Goal: Task Accomplishment & Management: Manage account settings

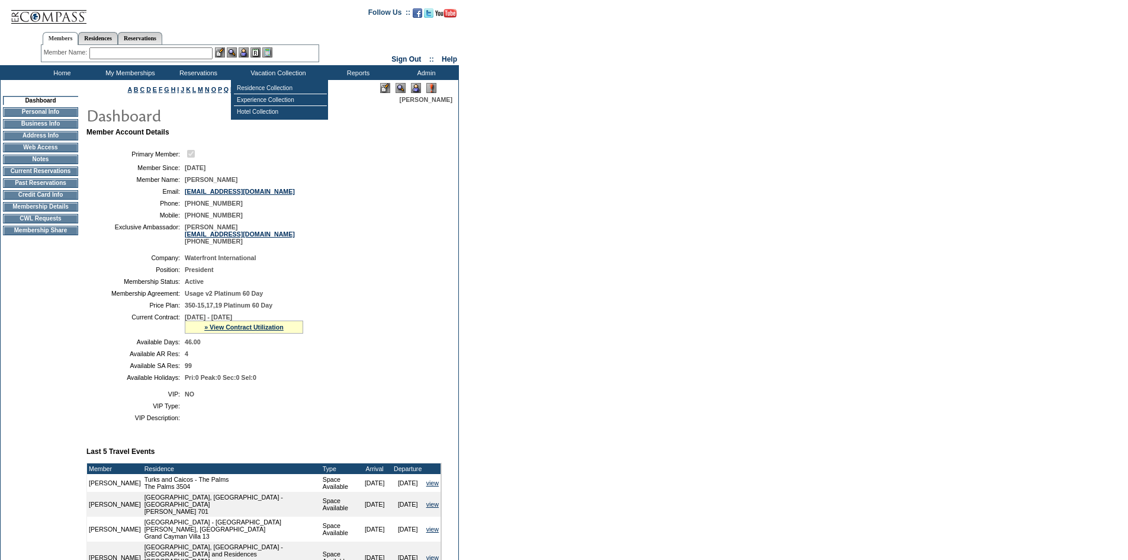
click at [418, 86] on img at bounding box center [416, 88] width 10 height 10
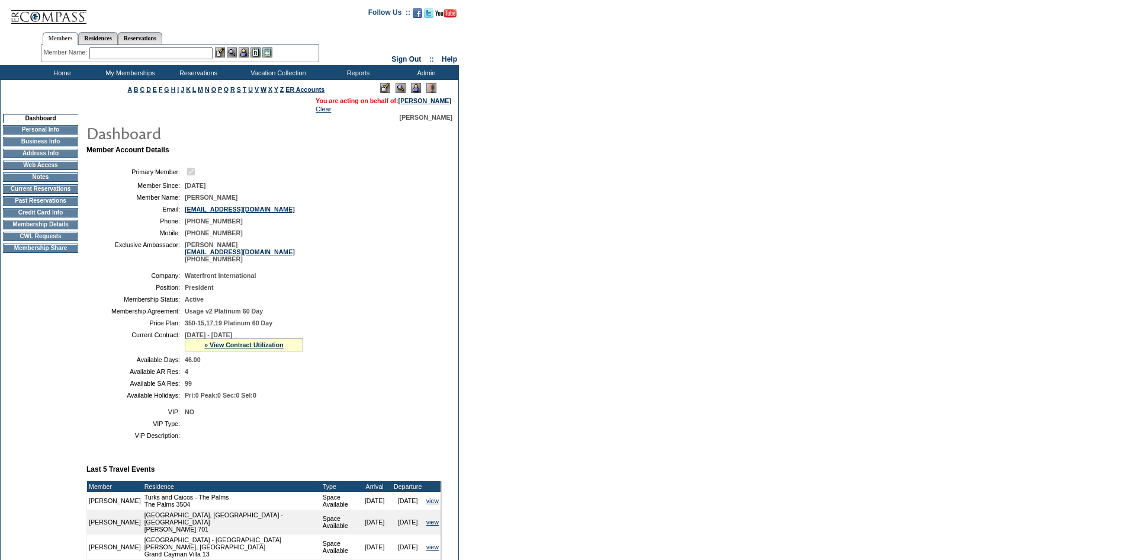
click at [44, 216] on td "Credit Card Info" at bounding box center [40, 212] width 75 height 9
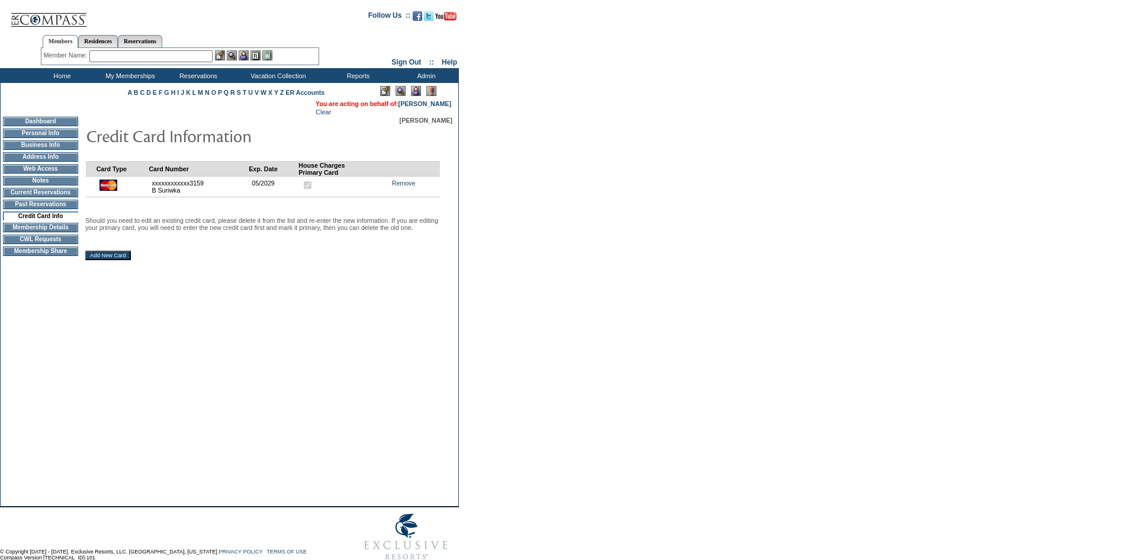
click at [98, 260] on input "Add New Card" at bounding box center [108, 255] width 46 height 9
drag, startPoint x: 408, startPoint y: 185, endPoint x: 616, endPoint y: 66, distance: 239.5
click at [408, 185] on link "Remove" at bounding box center [404, 182] width 24 height 7
